Goal: Contribute content: Contribute content

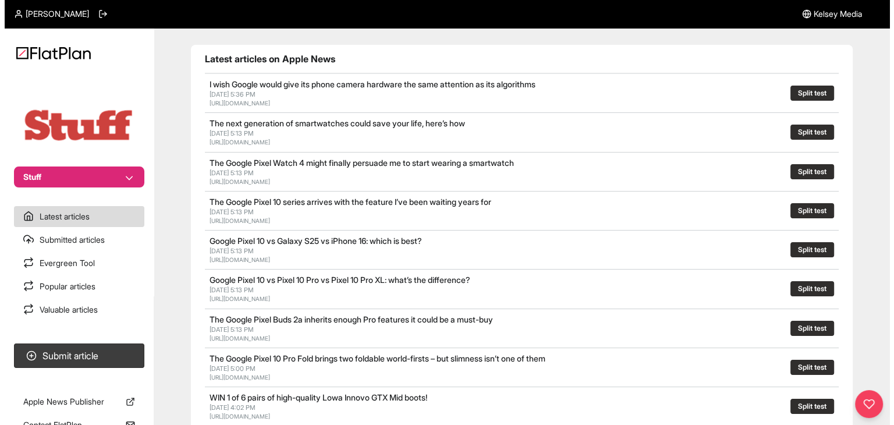
scroll to position [116, 0]
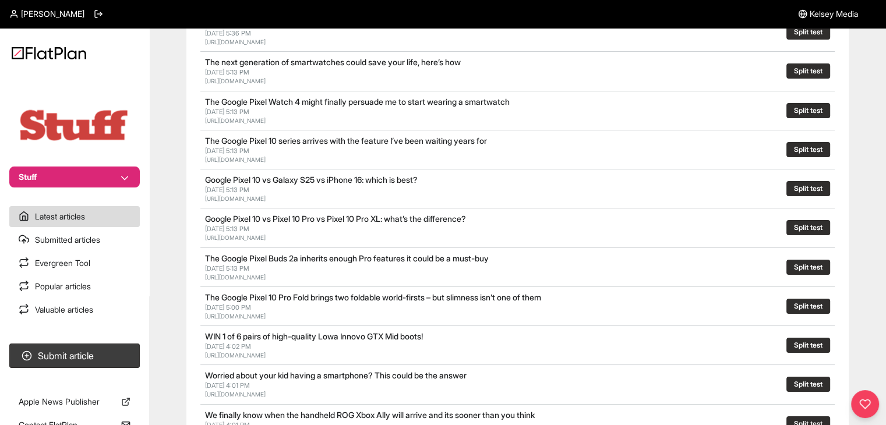
click at [82, 178] on button "Stuff" at bounding box center [74, 177] width 130 height 21
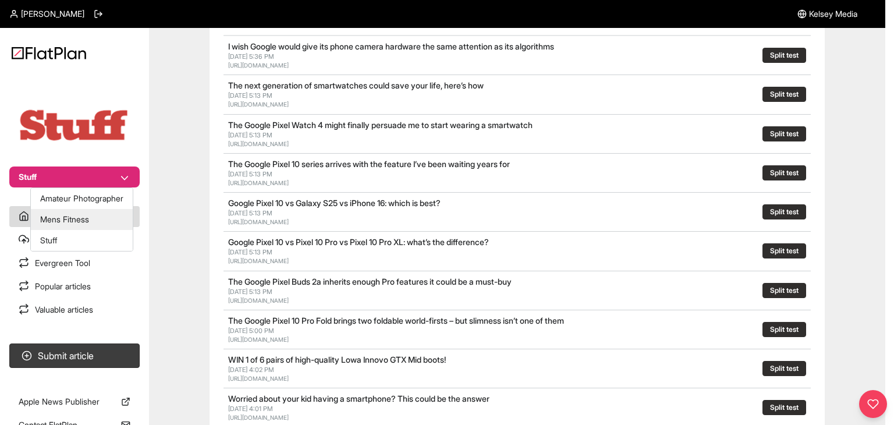
drag, startPoint x: 84, startPoint y: 197, endPoint x: 88, endPoint y: 222, distance: 24.8
click at [88, 222] on div "Amateur Photographer Mens Fitness Stuff" at bounding box center [81, 219] width 103 height 64
drag, startPoint x: 87, startPoint y: 222, endPoint x: 82, endPoint y: 224, distance: 6.3
click at [86, 221] on button "Mens Fitness" at bounding box center [82, 219] width 102 height 21
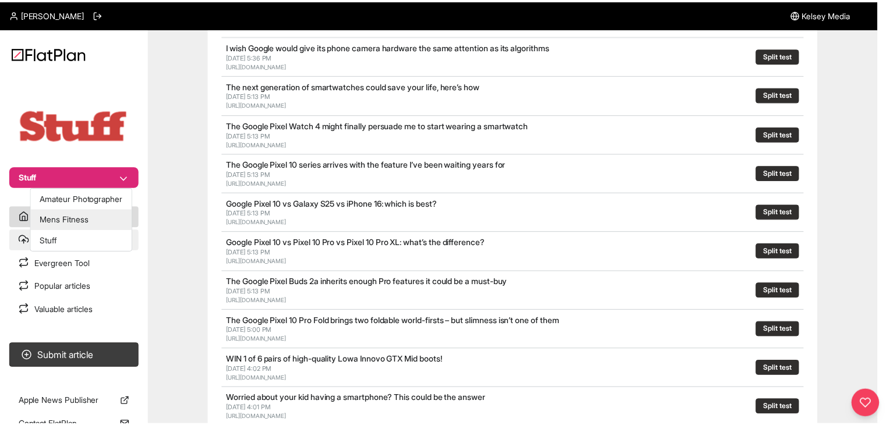
scroll to position [56, 0]
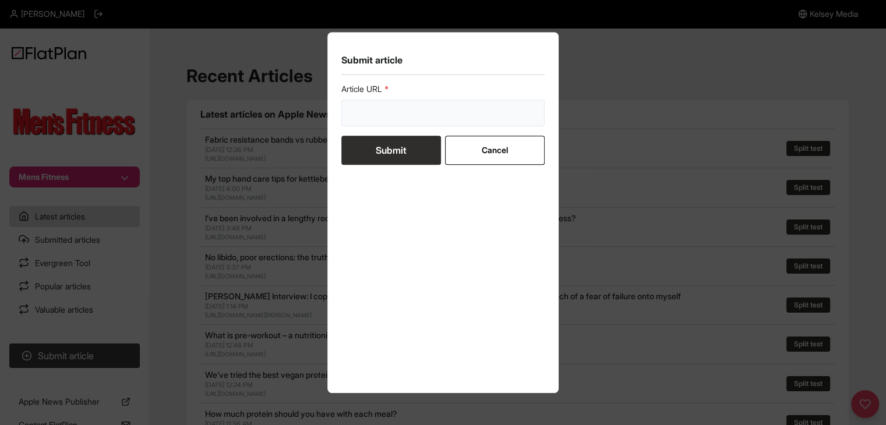
click at [442, 103] on input "url" at bounding box center [443, 113] width 204 height 27
paste input "https://mensfitness.co.uk/review/best-resistance-bands/"
type input "https://mensfitness.co.uk/review/best-resistance-bands/"
click at [410, 149] on button "Submit" at bounding box center [391, 150] width 100 height 29
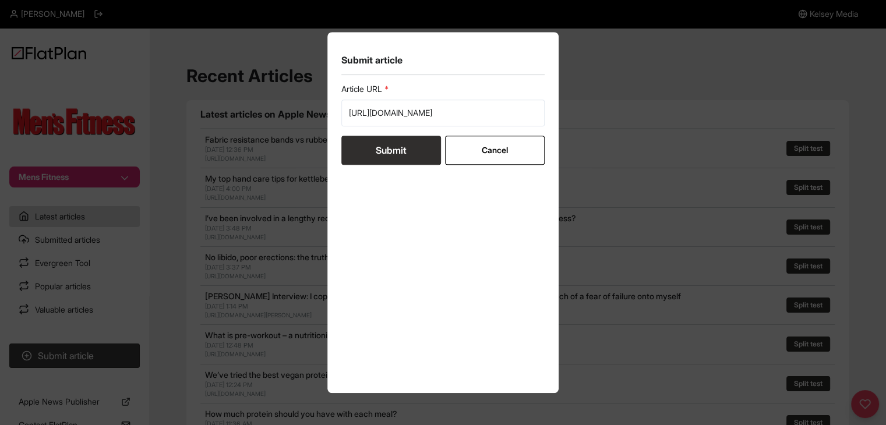
scroll to position [0, 0]
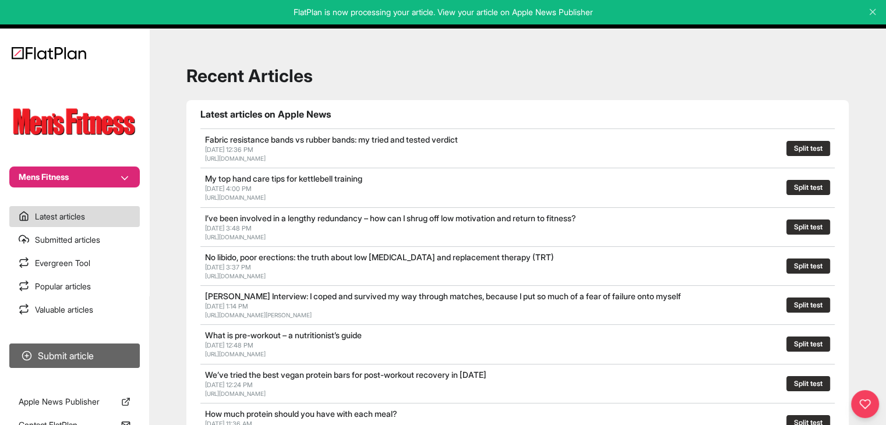
click at [93, 346] on button "Submit article" at bounding box center [74, 355] width 130 height 24
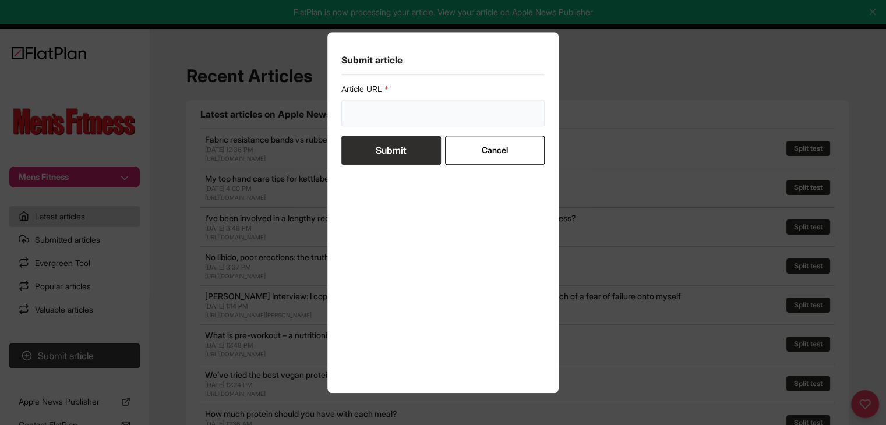
click at [399, 122] on input "url" at bounding box center [443, 113] width 204 height 27
paste input "https://mensfitness.co.uk/news/best-time-of-day-to-exercise/"
type input "https://mensfitness.co.uk/news/best-time-of-day-to-exercise/"
click at [389, 142] on button "Submit" at bounding box center [391, 150] width 100 height 29
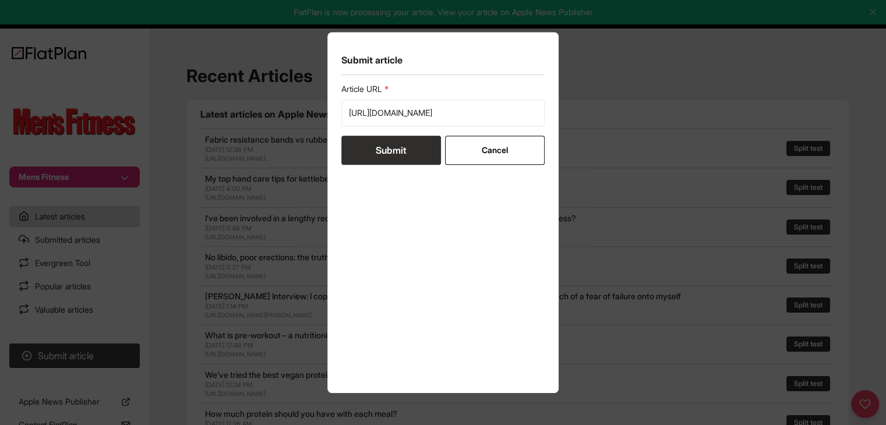
scroll to position [0, 0]
